Goal: Information Seeking & Learning: Learn about a topic

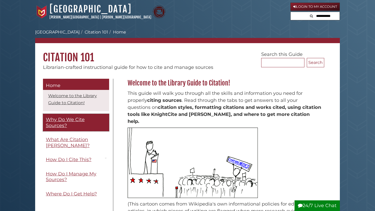
click at [64, 127] on span "Why Do We Cite Sources?" at bounding box center [65, 123] width 39 height 12
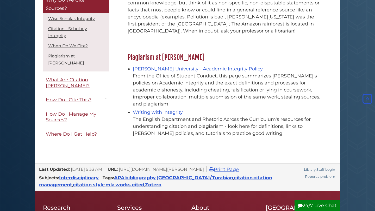
scroll to position [573, 0]
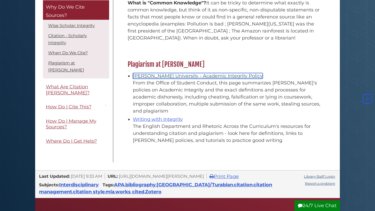
click at [164, 73] on link "Calvin University - Academic Integrity Policy" at bounding box center [198, 76] width 130 height 6
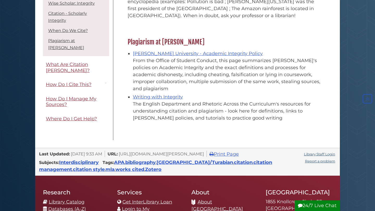
scroll to position [573, 0]
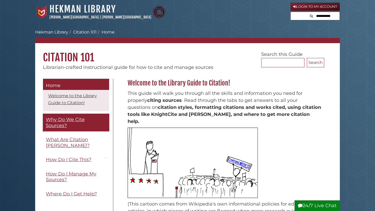
click at [57, 124] on span "Why Do We Cite Sources?" at bounding box center [65, 123] width 39 height 12
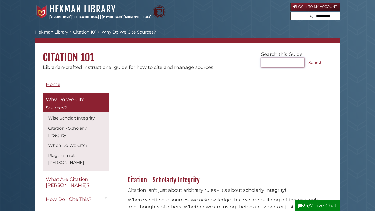
click at [284, 64] on input "Search..." at bounding box center [282, 62] width 43 height 9
type input "*"
click at [284, 64] on input "Search..." at bounding box center [282, 62] width 43 height 9
type input "*"
click at [242, 58] on h1 "Citation 101" at bounding box center [187, 53] width 305 height 21
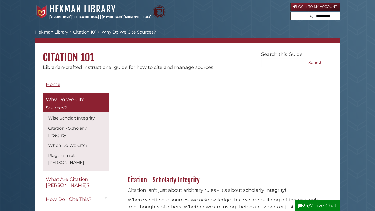
click at [288, 69] on div "Librarian-crafted instructional guide for how to cite and manage sources" at bounding box center [187, 67] width 305 height 7
click at [284, 66] on input "Search..." at bounding box center [282, 62] width 43 height 9
click at [79, 11] on link "Hekman Library" at bounding box center [82, 8] width 66 height 11
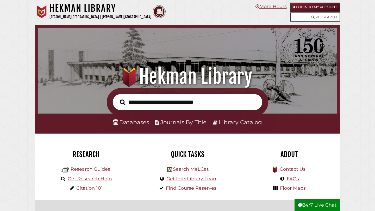
scroll to position [99, 297]
type input "**********"
click at [117, 98] on button "Search" at bounding box center [122, 102] width 11 height 9
